Goal: Find specific page/section: Find specific page/section

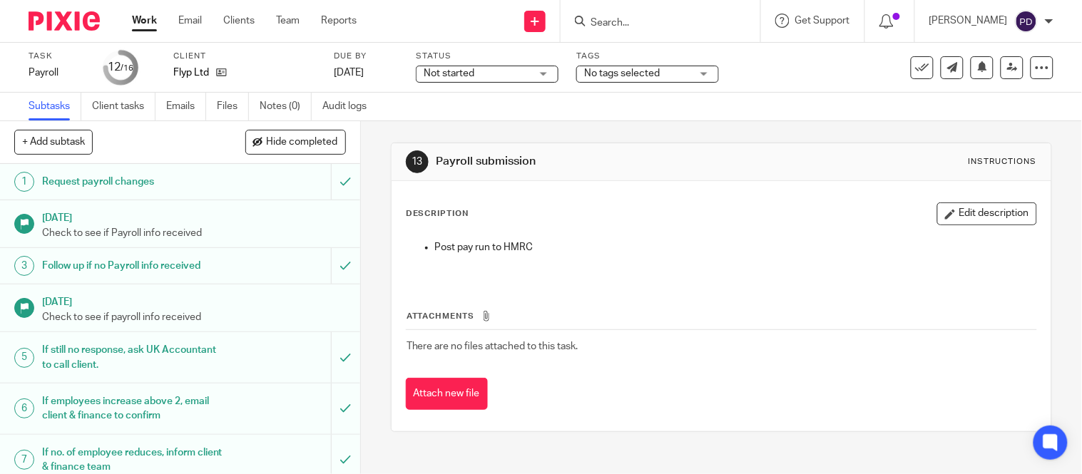
scroll to position [379, 0]
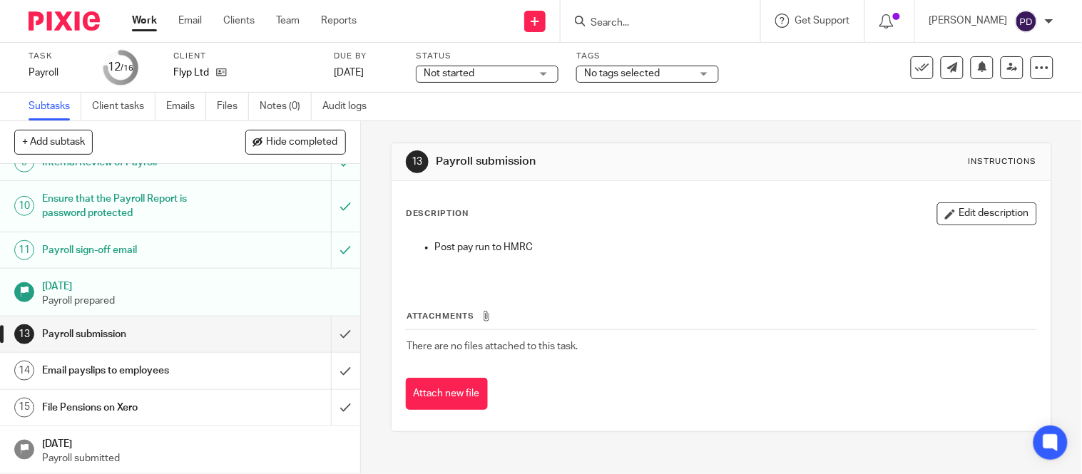
click at [589, 24] on input "Search" at bounding box center [653, 23] width 128 height 13
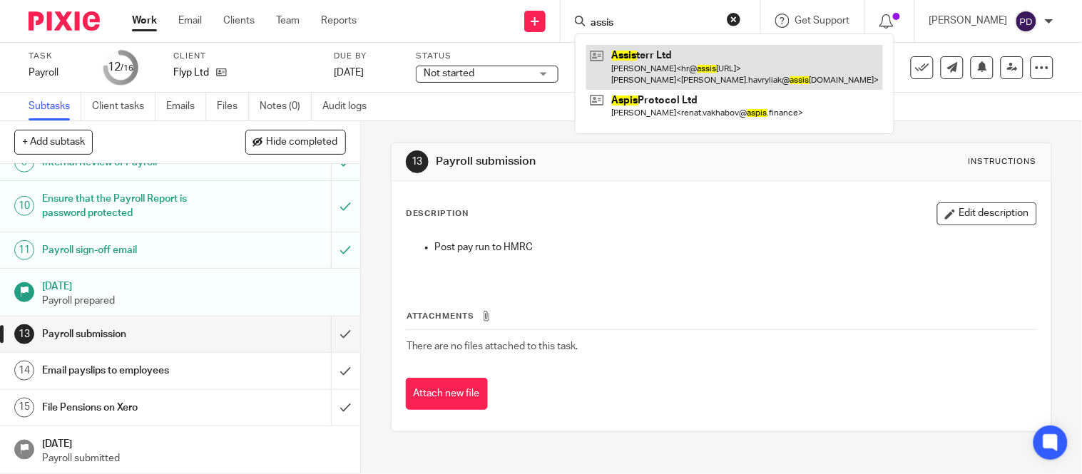
type input "assis"
click at [593, 51] on link at bounding box center [734, 67] width 297 height 44
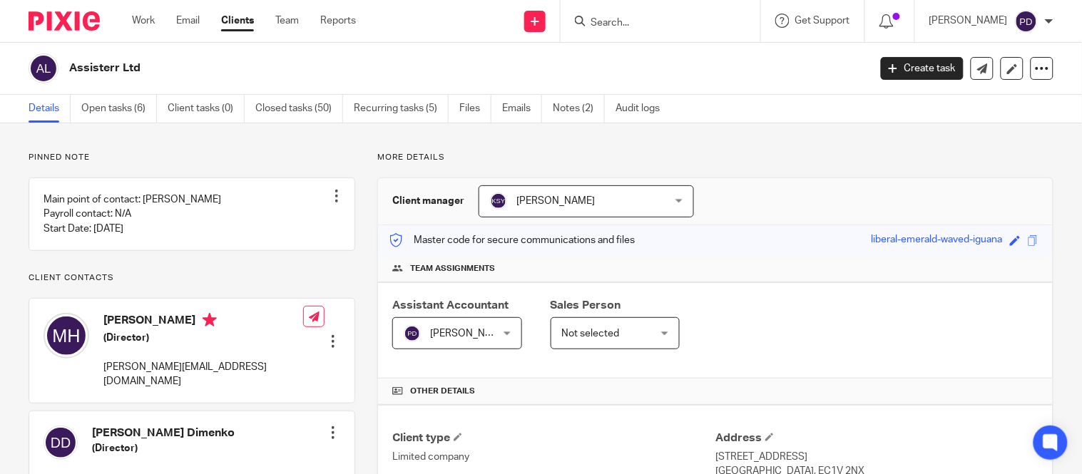
click at [589, 24] on input "Search" at bounding box center [653, 23] width 128 height 13
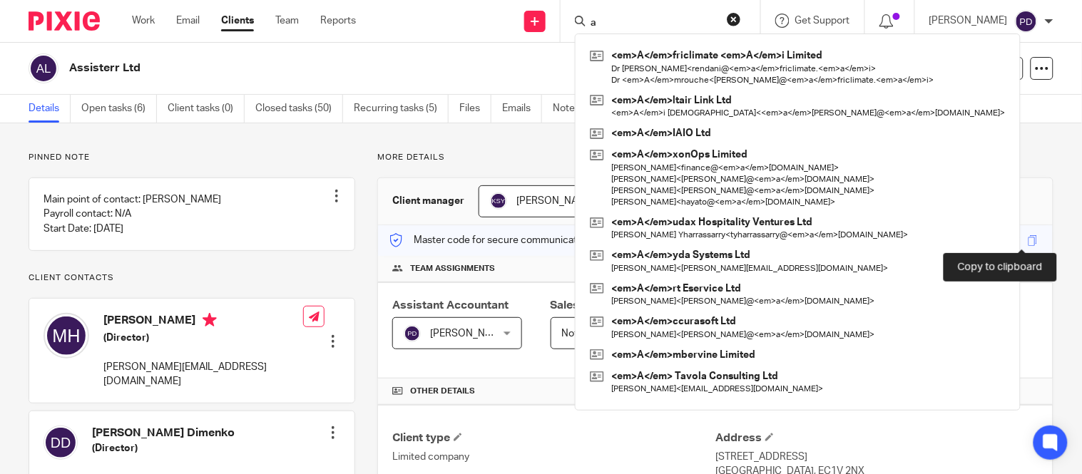
type input "a"
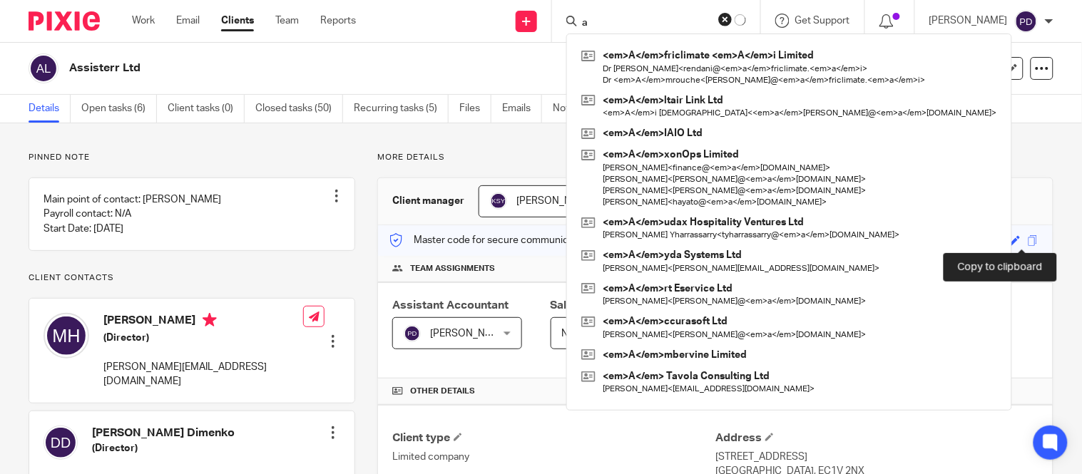
click at [1027, 240] on span at bounding box center [1032, 240] width 11 height 11
